Goal: Navigation & Orientation: Find specific page/section

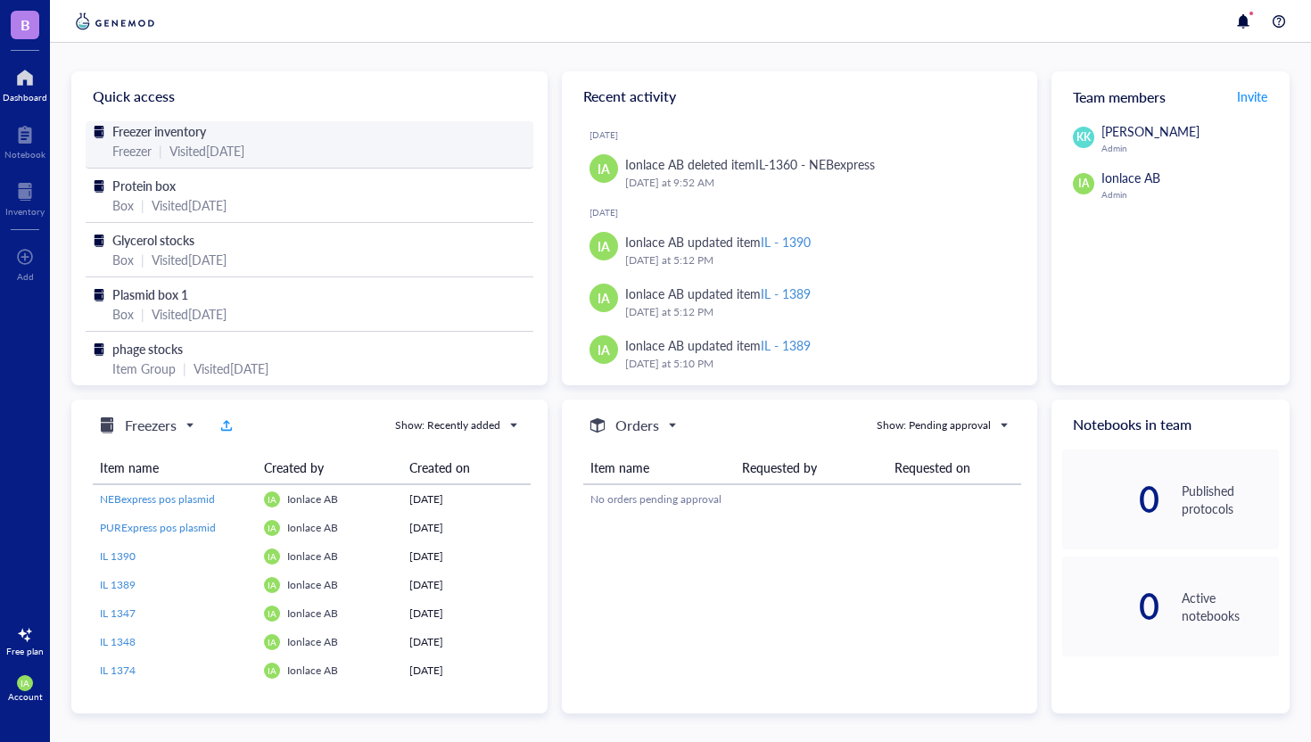
click at [214, 148] on div "Visited [DATE]" at bounding box center [206, 151] width 75 height 20
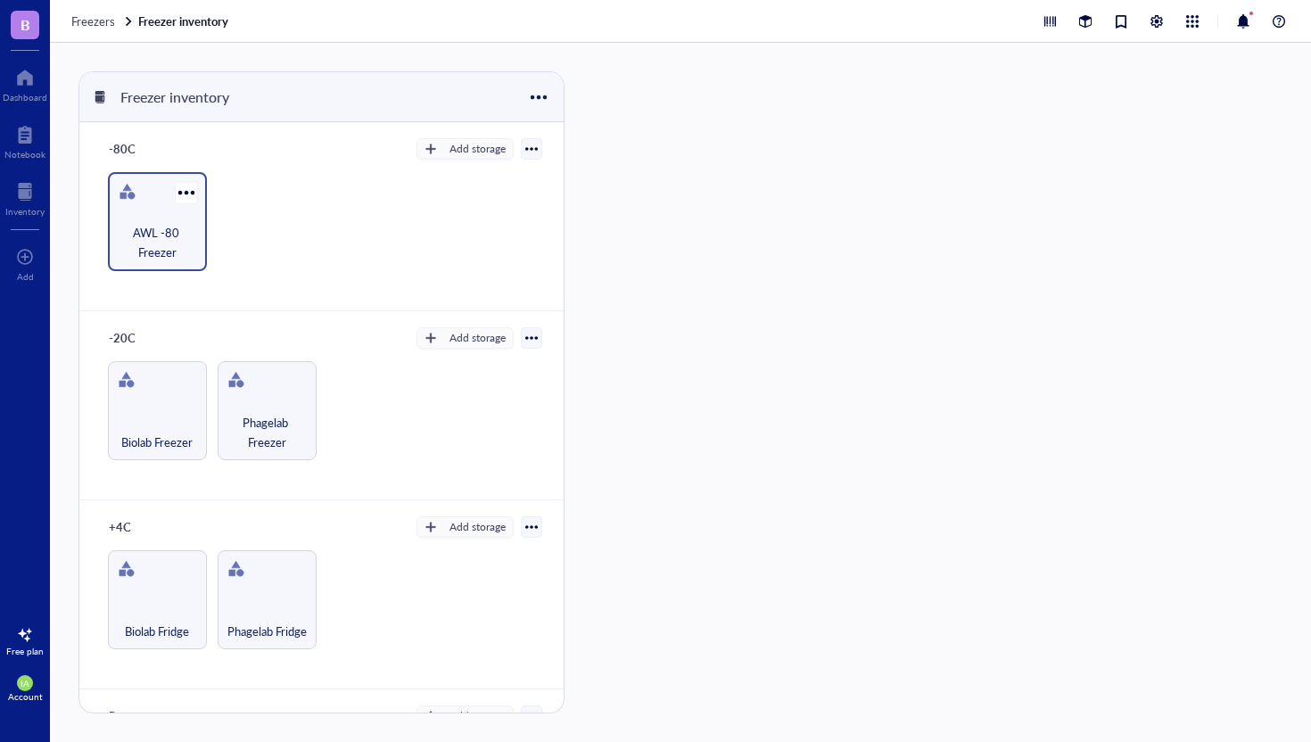
click at [168, 223] on span "AWL -80 Freezer" at bounding box center [157, 242] width 81 height 39
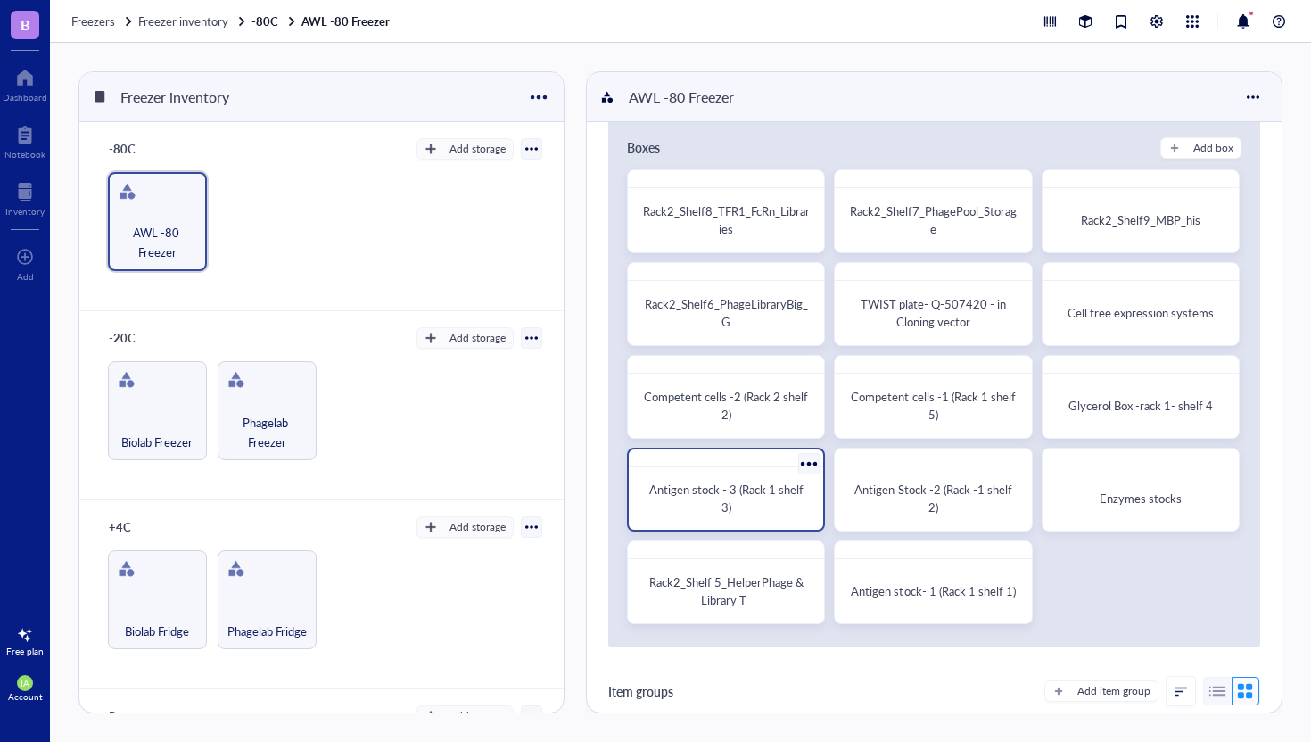
scroll to position [34, 0]
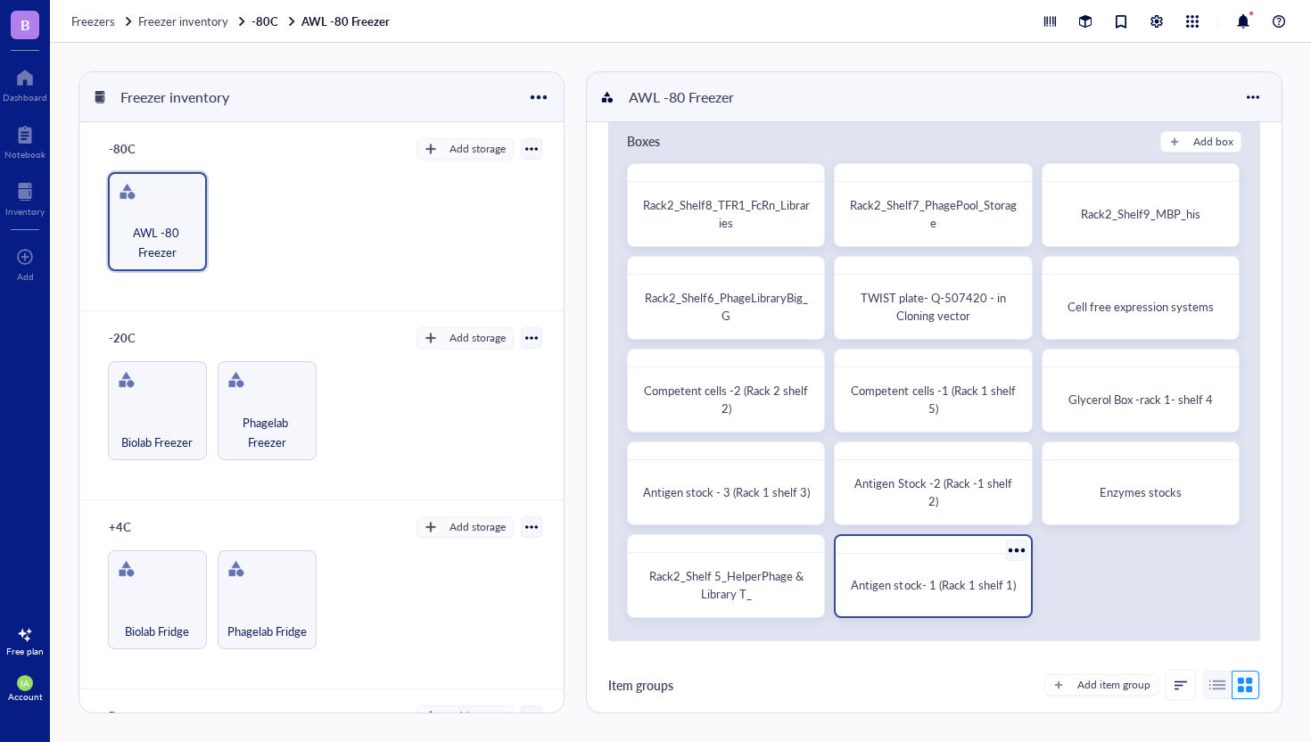
click at [914, 586] on div "Antigen stock- 1 (Rack 1 shelf 1)" at bounding box center [933, 585] width 166 height 18
